Goal: Task Accomplishment & Management: Manage account settings

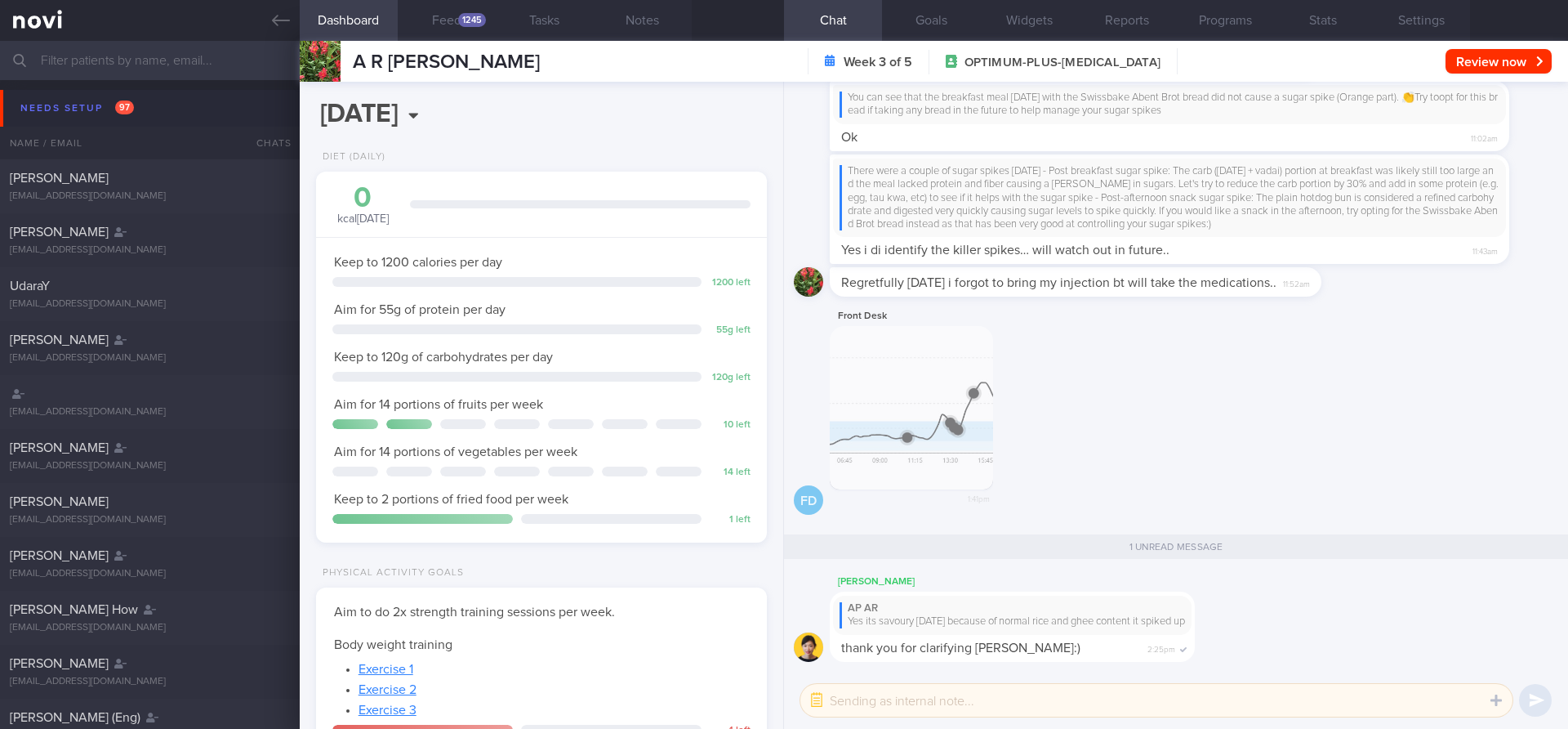
select select "8"
click at [1234, 33] on button "Programs" at bounding box center [1225, 20] width 98 height 41
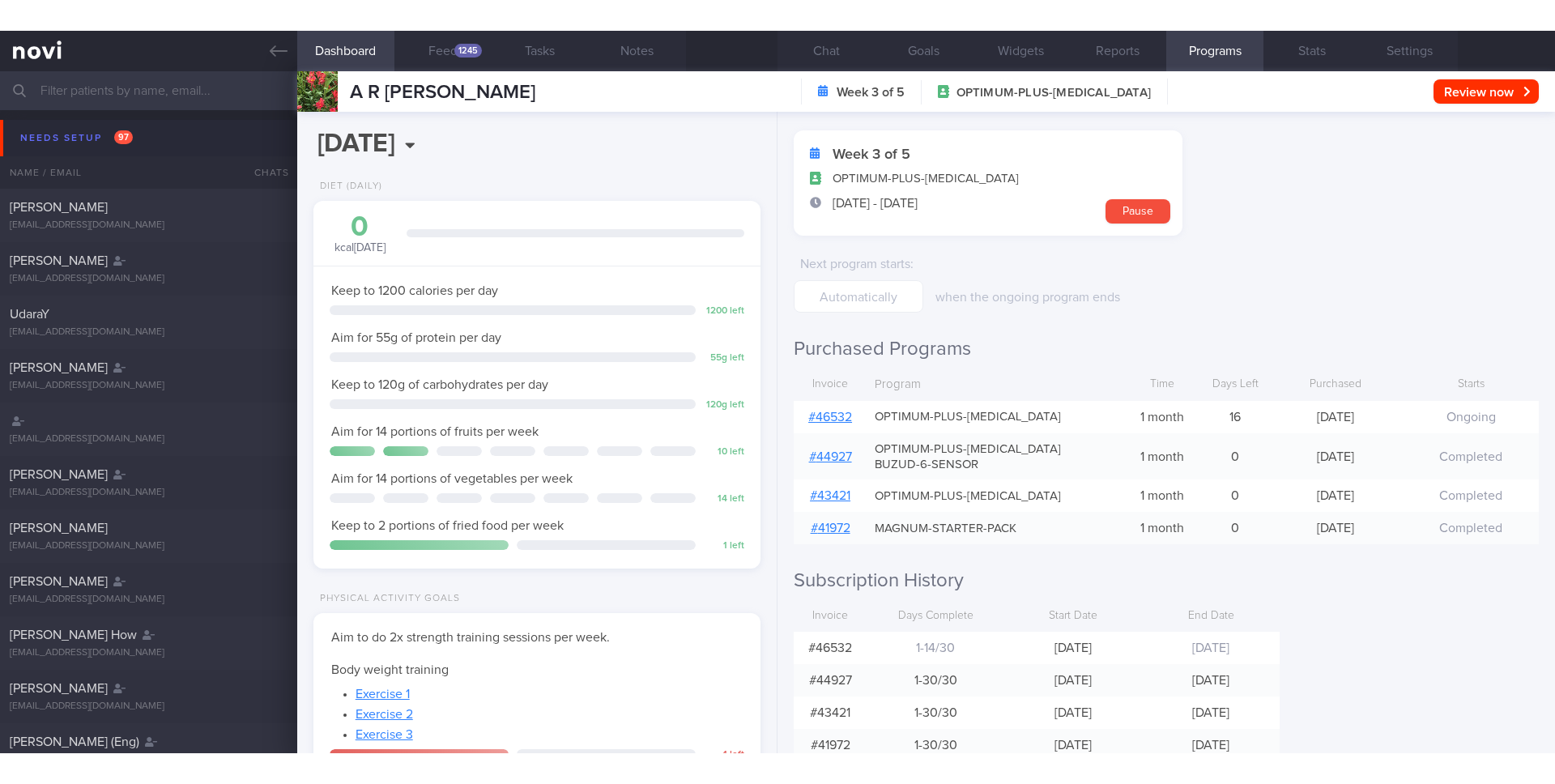
scroll to position [61, 0]
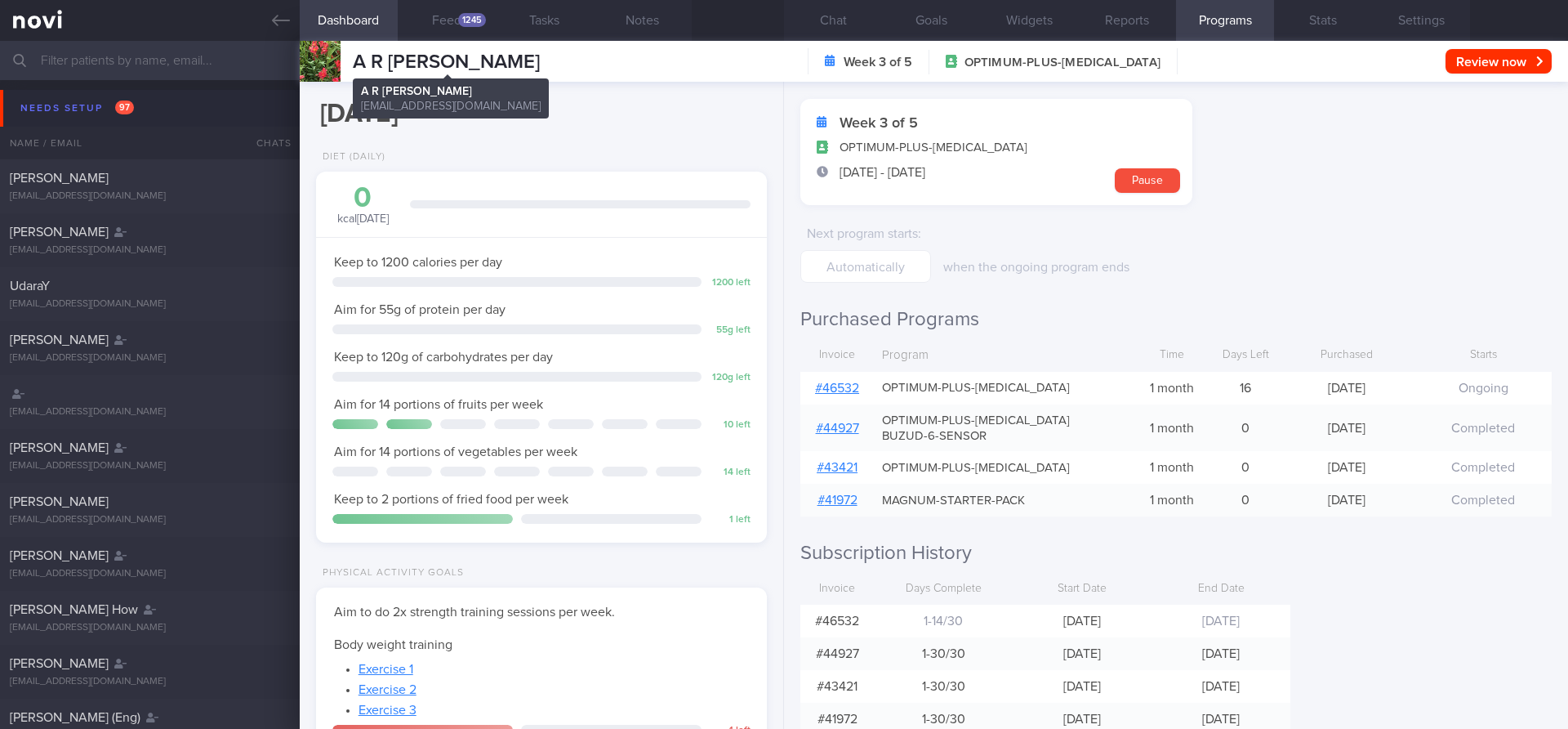
drag, startPoint x: 354, startPoint y: 59, endPoint x: 538, endPoint y: 58, distance: 184.0
click at [538, 58] on span "A R [PERSON_NAME]" at bounding box center [447, 61] width 187 height 19
copy span "A R [PERSON_NAME]"
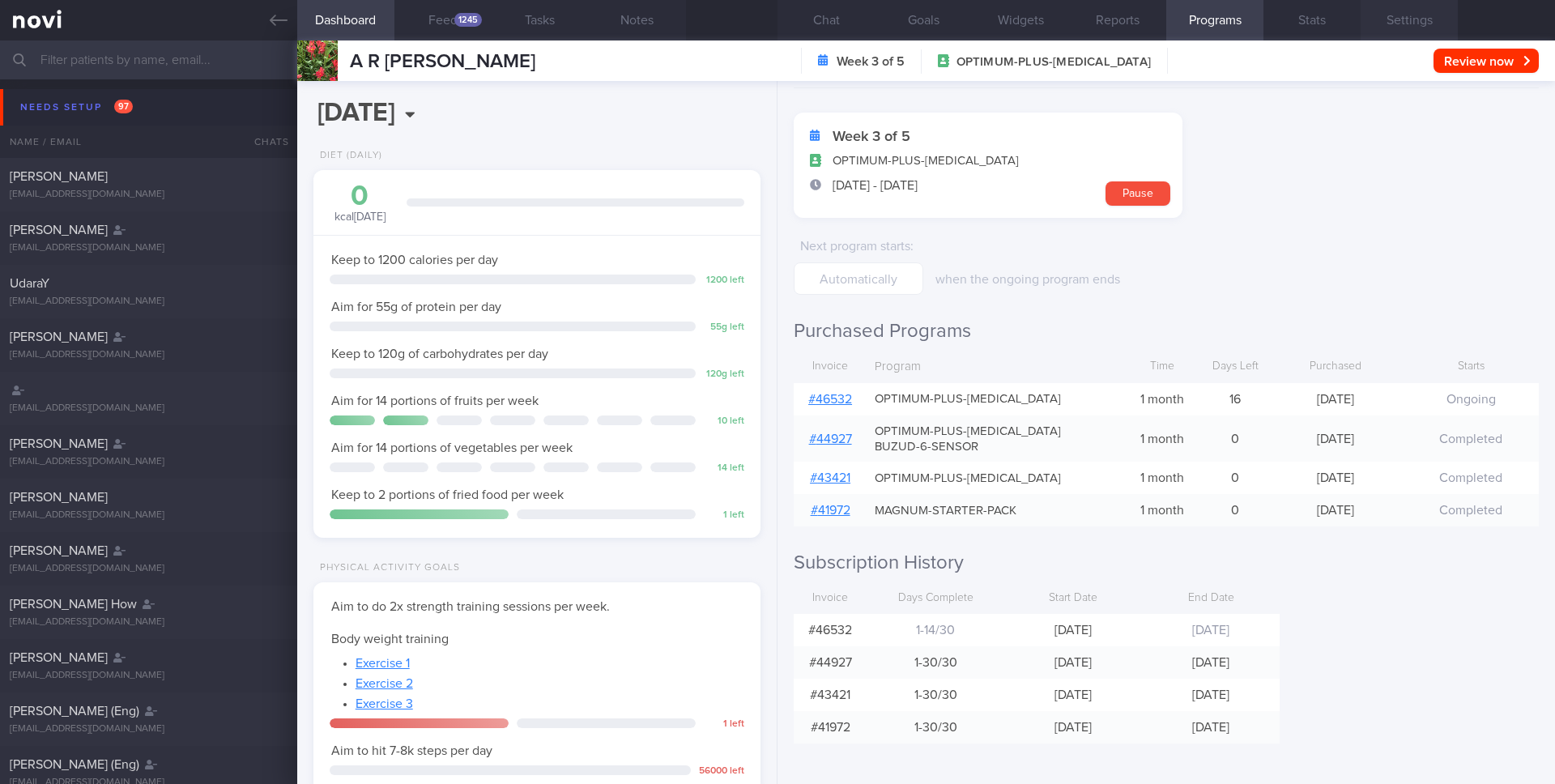
scroll to position [46, 0]
click at [46, 18] on link at bounding box center [149, 20] width 297 height 41
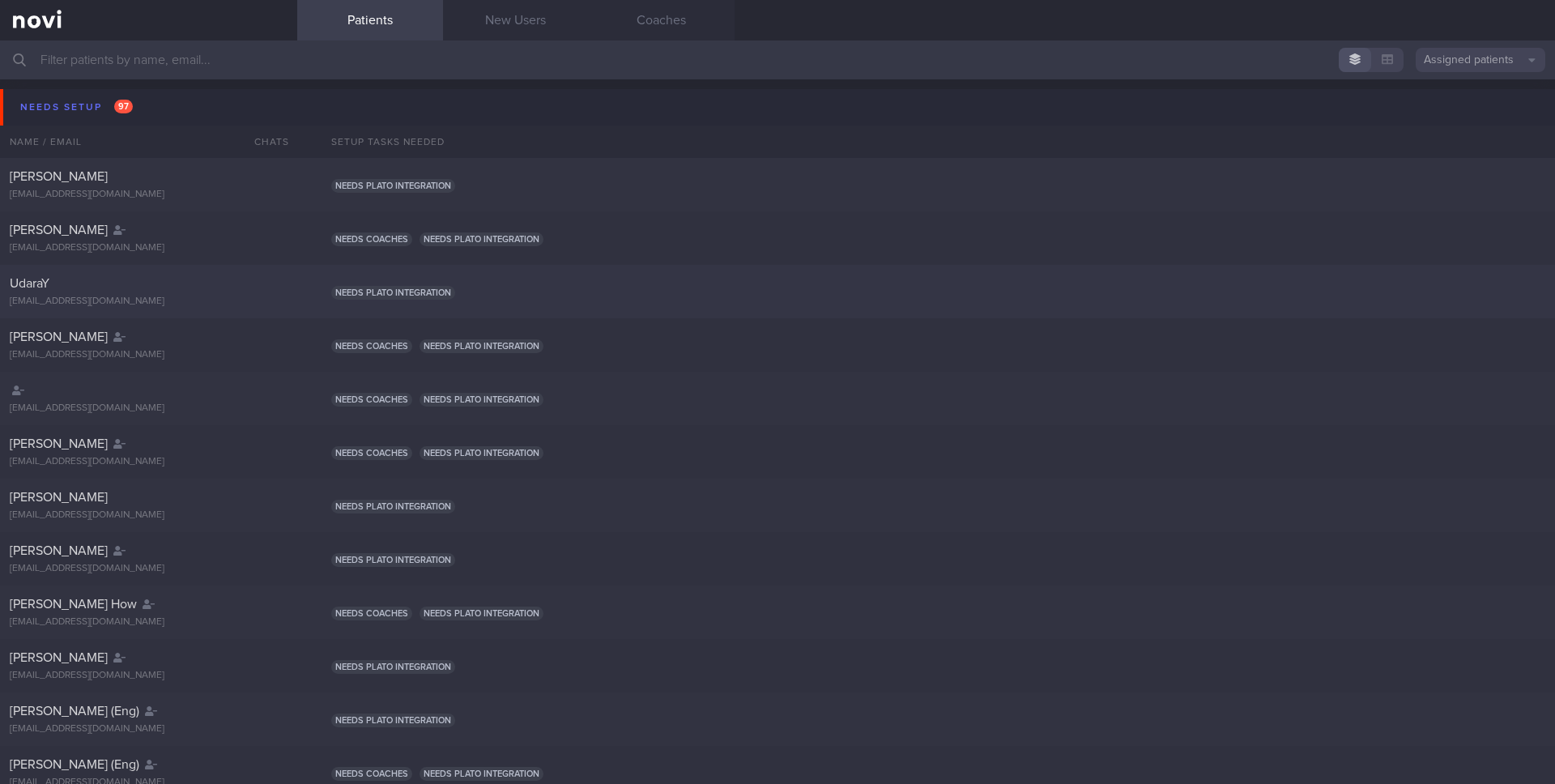
click at [101, 286] on div "UdaraY" at bounding box center [147, 284] width 274 height 17
select select "7"
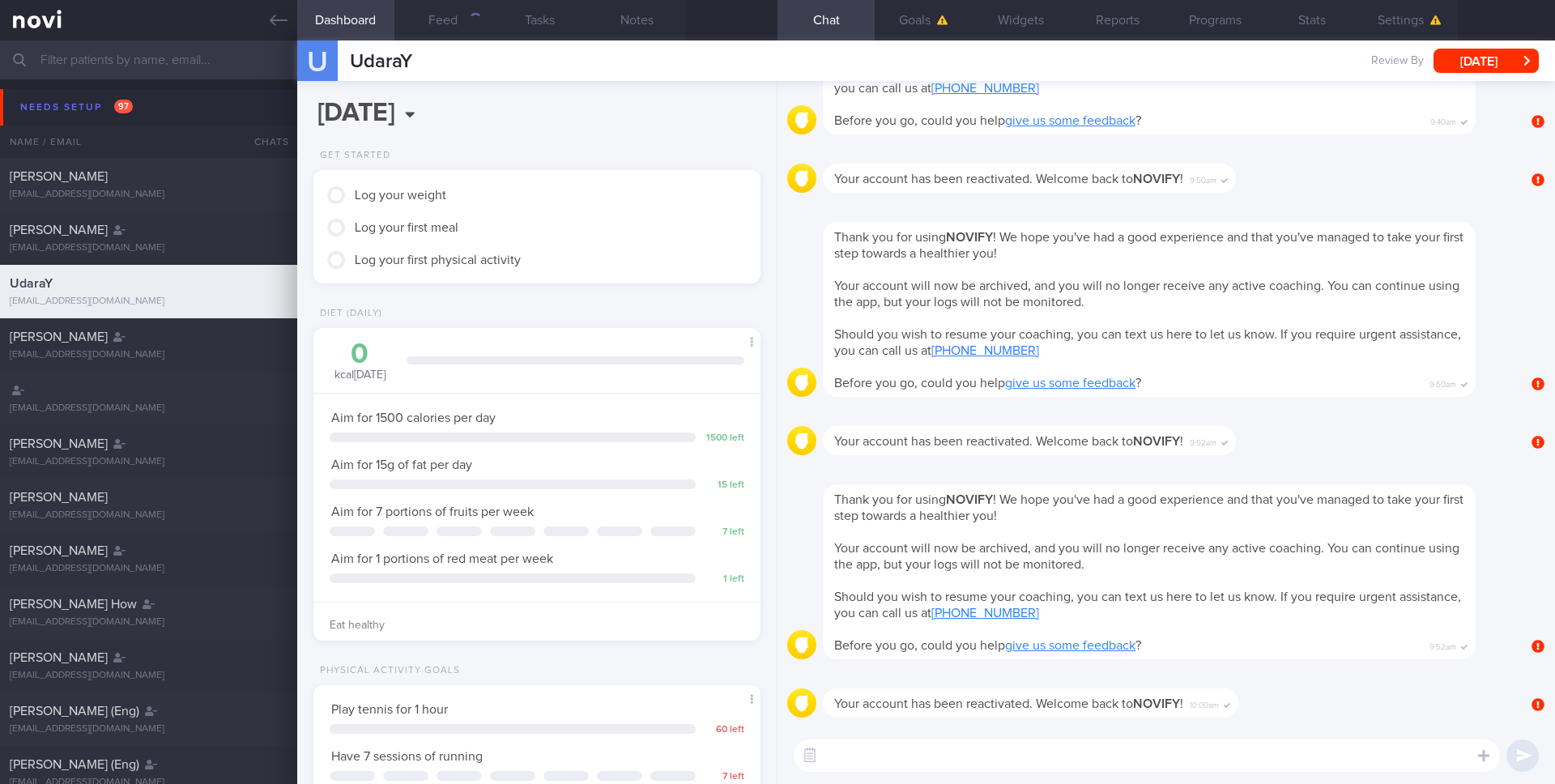
scroll to position [212, 425]
click at [914, 722] on textarea "t" at bounding box center [1147, 755] width 706 height 32
type textarea "test"
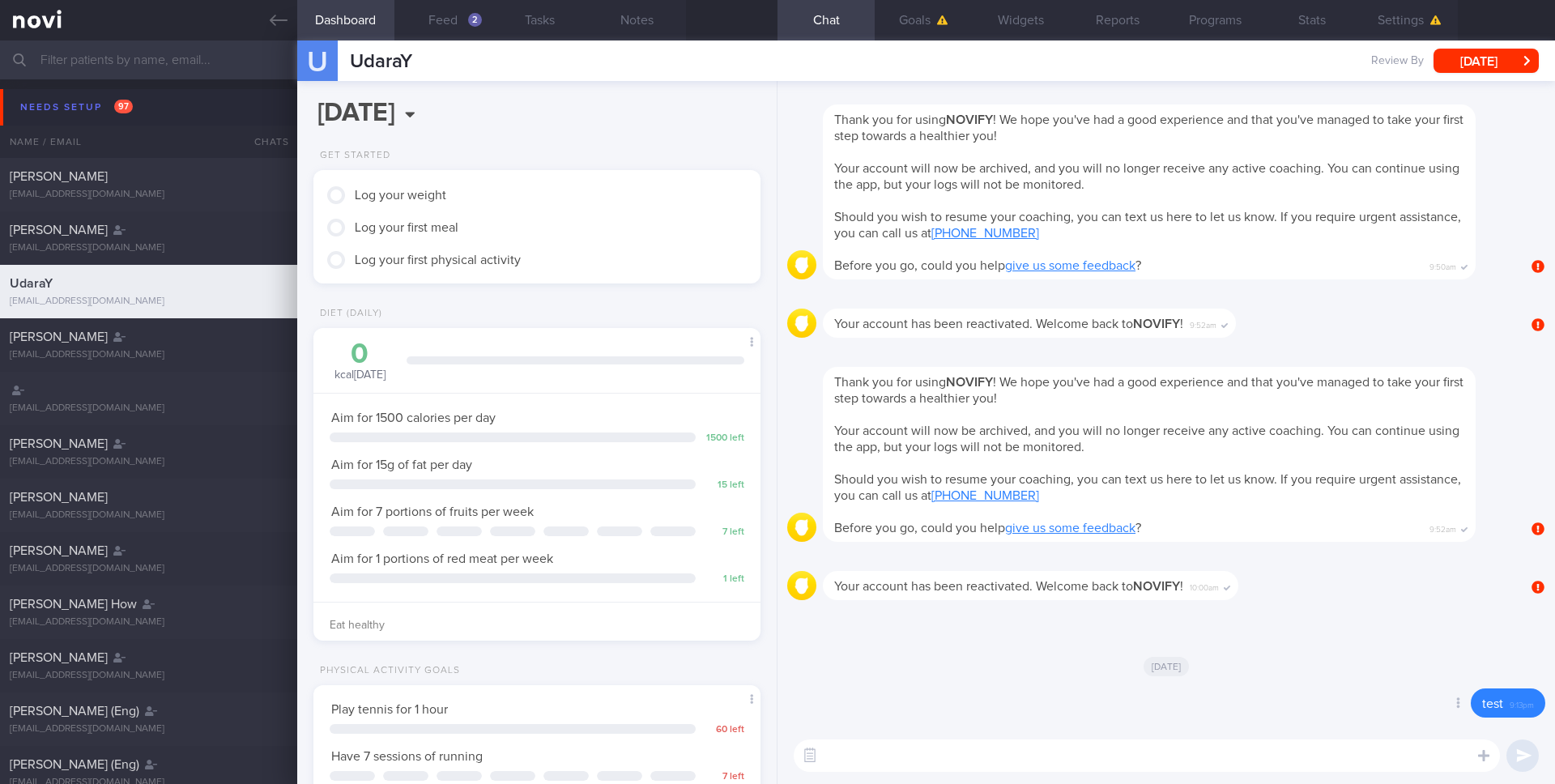
click at [1522, 709] on span "9:13pm" at bounding box center [1521, 703] width 24 height 16
click at [1444, 709] on div at bounding box center [1436, 704] width 29 height 30
click at [1411, 672] on button "Delete" at bounding box center [1417, 670] width 66 height 24
